Goal: Book appointment/travel/reservation

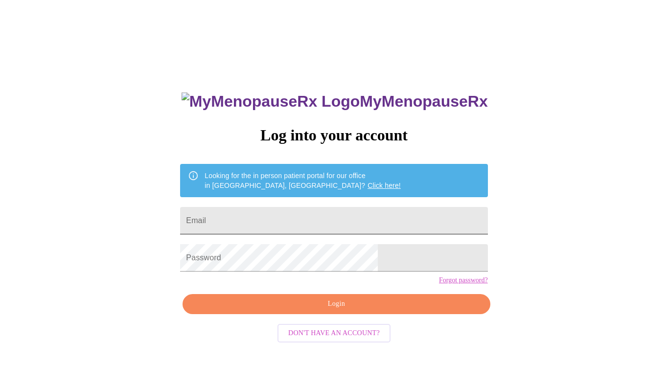
click at [361, 215] on input "Email" at bounding box center [333, 220] width 307 height 27
type input "[EMAIL_ADDRESS][DOMAIN_NAME]"
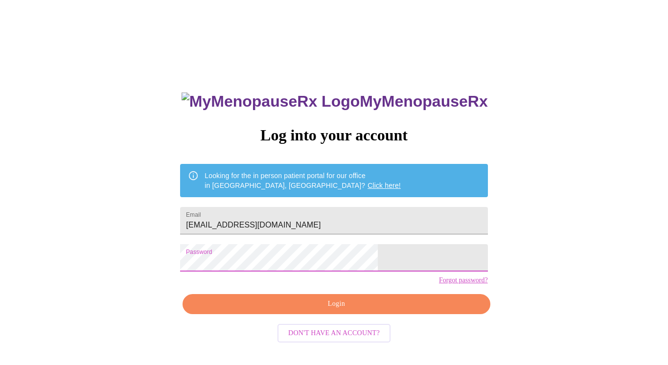
scroll to position [10, 0]
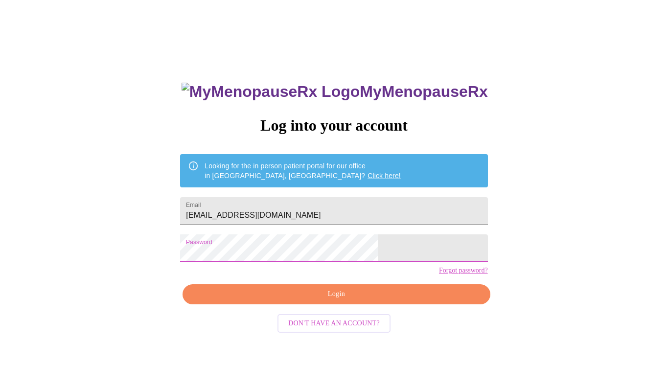
click at [321, 301] on span "Login" at bounding box center [336, 294] width 285 height 12
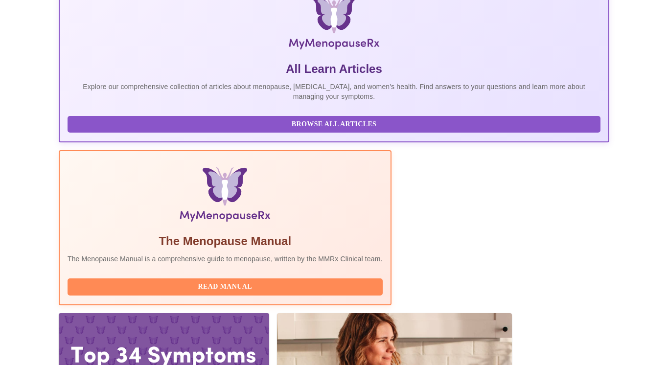
scroll to position [217, 0]
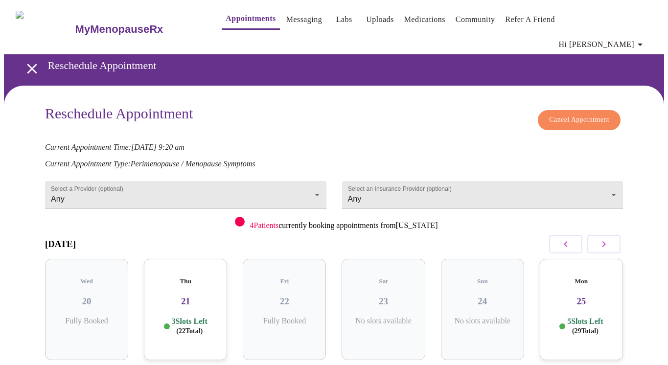
scroll to position [31, 0]
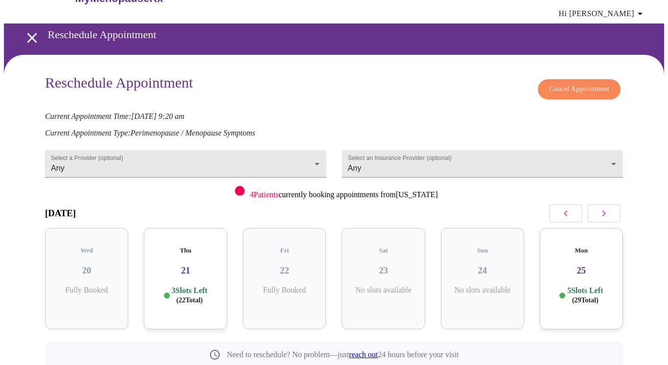
click at [187, 286] on p "3 Slots Left ( 22 Total)" at bounding box center [190, 295] width 36 height 19
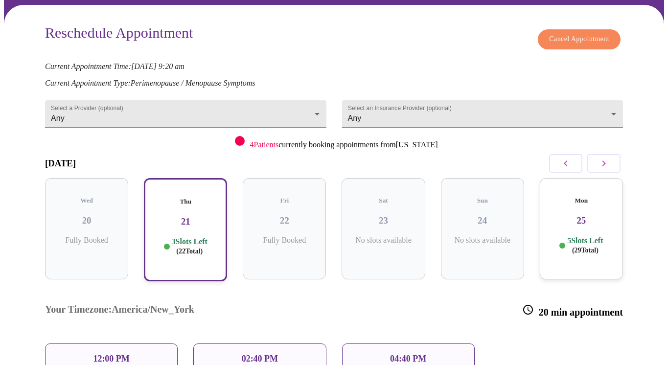
scroll to position [124, 0]
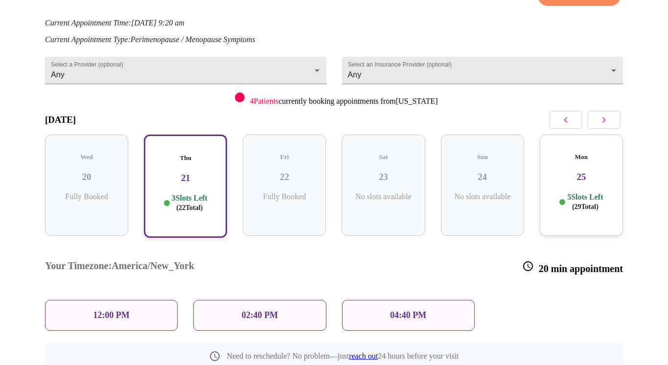
click at [585, 343] on div "Need to reschedule? No problem—just reach out 24 hours before your visit" at bounding box center [334, 356] width 578 height 27
